Goal: Information Seeking & Learning: Learn about a topic

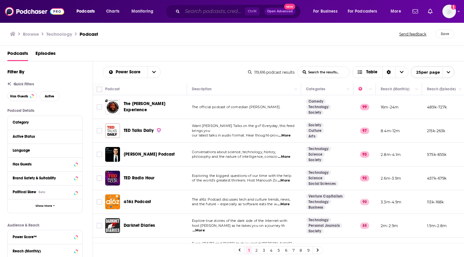
click at [200, 16] on div "Ctrl K Open Advanced New" at bounding box center [232, 11] width 135 height 14
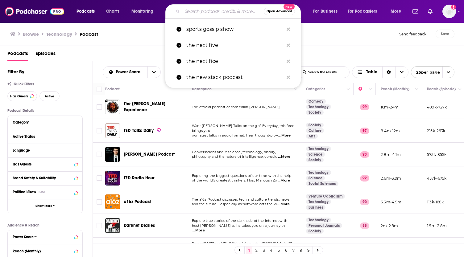
paste input "The Software Leaders Uncensored Podcast"
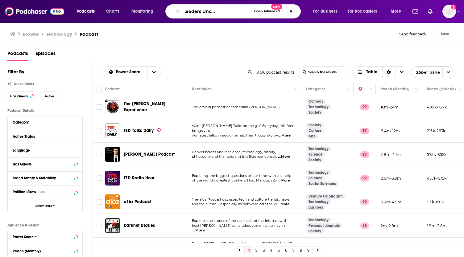
type input "The Software Leaders Uncensored Podcast"
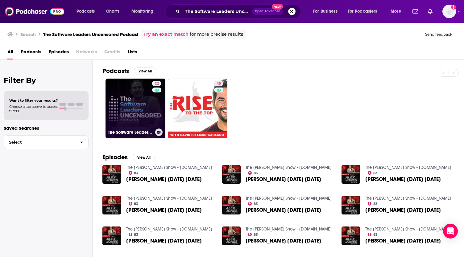
click at [123, 104] on link "22 The Software Leaders Uncensored Podcast" at bounding box center [136, 109] width 60 height 60
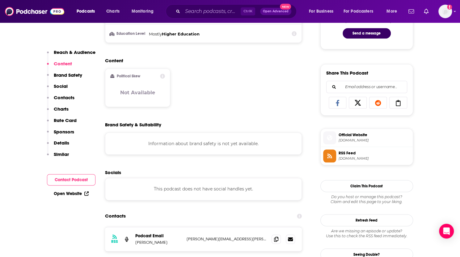
scroll to position [278, 0]
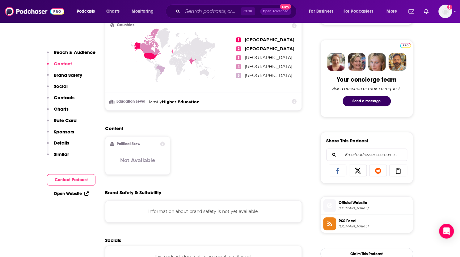
click at [75, 53] on p "Reach & Audience" at bounding box center [75, 52] width 42 height 6
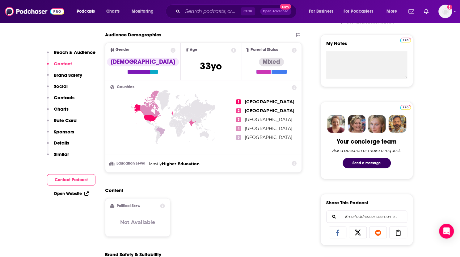
scroll to position [154, 0]
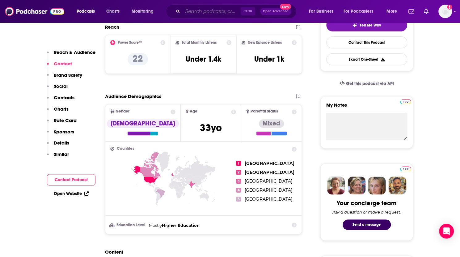
click at [207, 10] on input "Search podcasts, credits, & more..." at bounding box center [211, 11] width 58 height 10
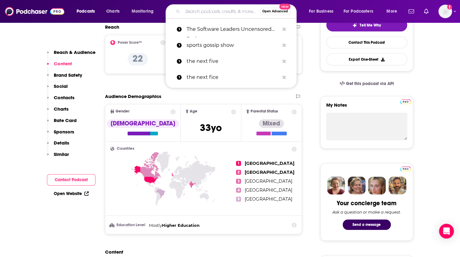
paste input "Digital CPA by [DOMAIN_NAME] Podcast"
type input "Digital CPA by [DOMAIN_NAME] Podcast"
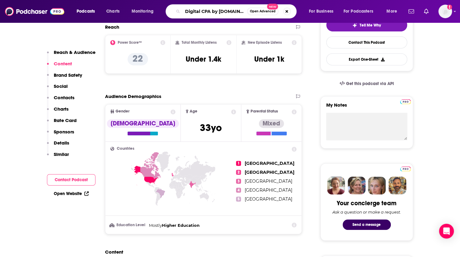
scroll to position [0, 16]
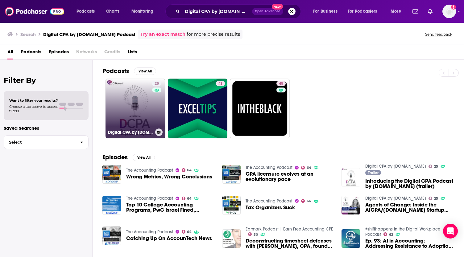
click at [143, 114] on link "25 Digital CPA by [DOMAIN_NAME]" at bounding box center [136, 109] width 60 height 60
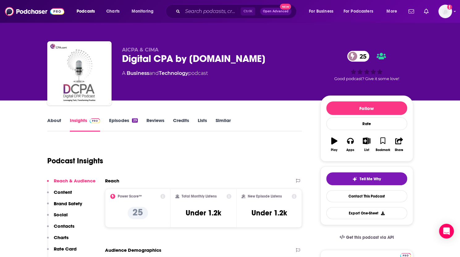
click at [51, 120] on link "About" at bounding box center [54, 125] width 14 height 14
